Goal: Navigation & Orientation: Find specific page/section

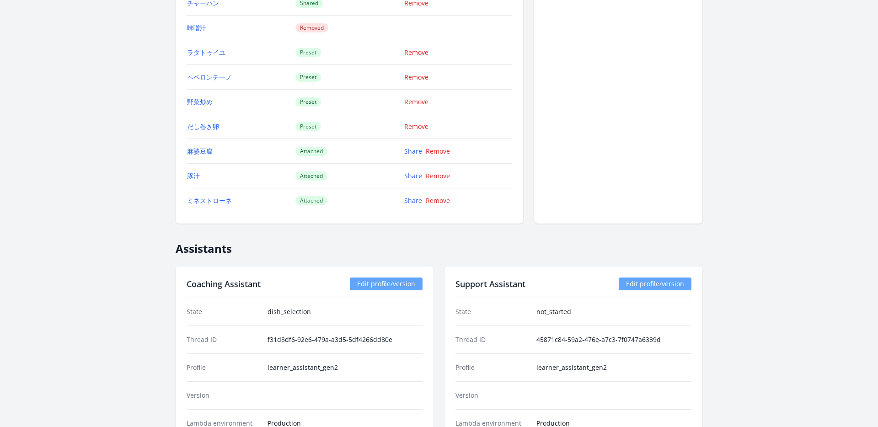
scroll to position [1141, 0]
